Goal: Task Accomplishment & Management: Complete application form

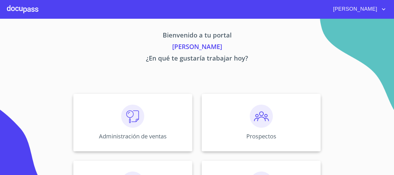
scroll to position [87, 0]
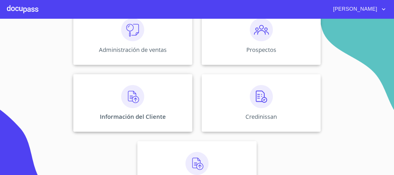
click at [117, 100] on div "Información del Cliente" at bounding box center [132, 103] width 119 height 58
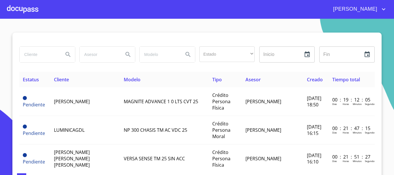
click at [36, 59] on input "search" at bounding box center [39, 55] width 39 height 16
type input "[PERSON_NAME]"
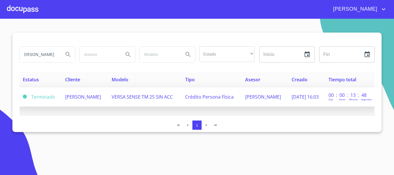
scroll to position [0, 0]
click at [57, 98] on td "Terminado" at bounding box center [40, 96] width 42 height 19
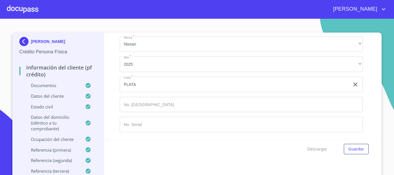
scroll to position [3498, 0]
click at [146, 110] on input "Documento de identificación   *" at bounding box center [241, 105] width 243 height 16
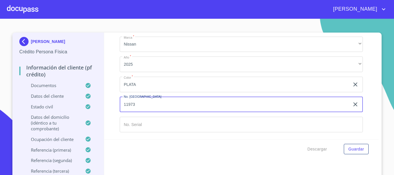
type input "11973"
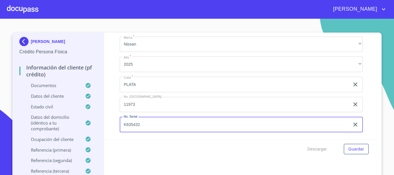
type input "K635432"
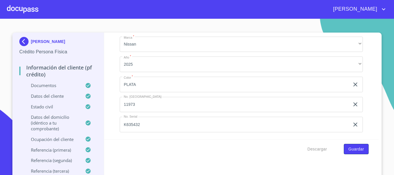
click at [357, 150] on span "Guardar" at bounding box center [357, 149] width 16 height 7
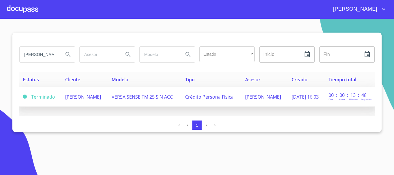
click at [66, 96] on span "[PERSON_NAME]" at bounding box center [83, 97] width 36 height 6
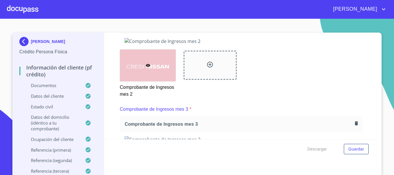
scroll to position [584, 0]
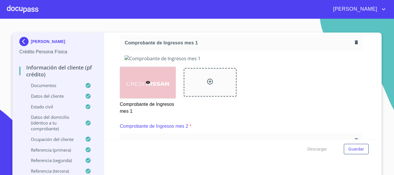
click at [355, 44] on icon "button" at bounding box center [356, 42] width 3 height 4
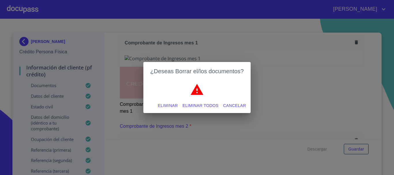
drag, startPoint x: 162, startPoint y: 105, endPoint x: 224, endPoint y: 49, distance: 84.0
click at [224, 49] on div "¿Deseas Borrar el/los documentos? Eliminar Eliminar todos Cancelar" at bounding box center [197, 87] width 394 height 175
click at [169, 104] on span "Eliminar" at bounding box center [168, 105] width 20 height 7
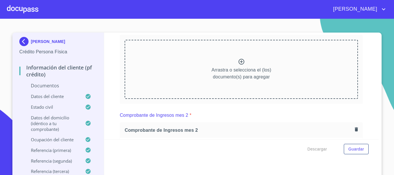
click at [239, 65] on icon at bounding box center [242, 62] width 6 height 6
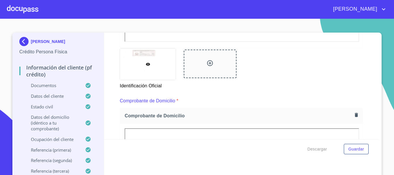
scroll to position [295, 0]
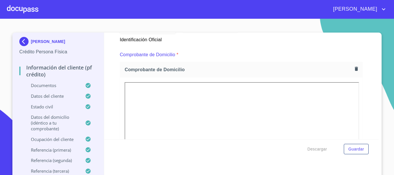
click at [354, 68] on icon "button" at bounding box center [356, 68] width 5 height 5
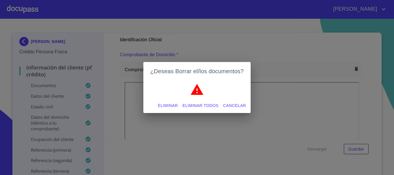
click at [174, 104] on span "Eliminar" at bounding box center [168, 105] width 20 height 7
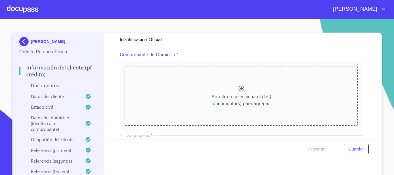
click at [238, 90] on icon at bounding box center [241, 88] width 7 height 7
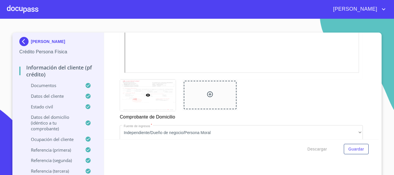
scroll to position [575, 0]
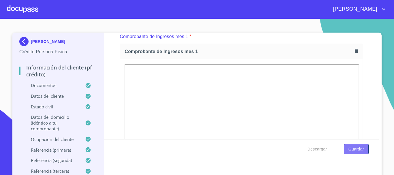
click at [355, 150] on span "Guardar" at bounding box center [357, 149] width 16 height 7
